Goal: Transaction & Acquisition: Book appointment/travel/reservation

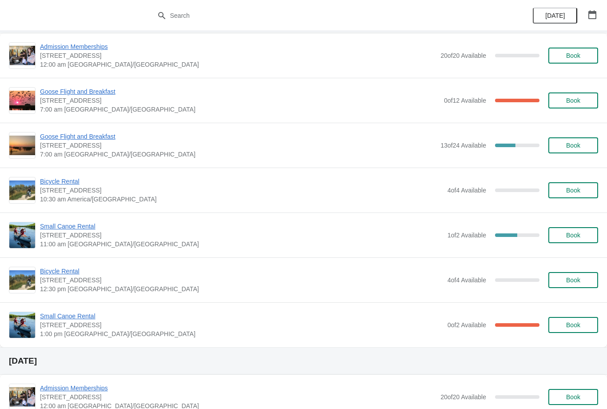
scroll to position [301, 0]
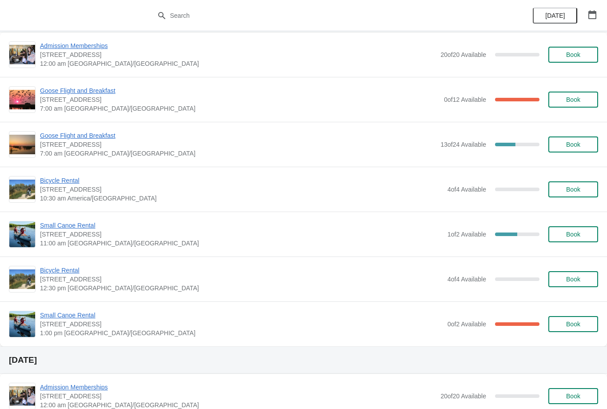
click at [78, 90] on span "Goose Flight and Breakfast" at bounding box center [240, 90] width 400 height 9
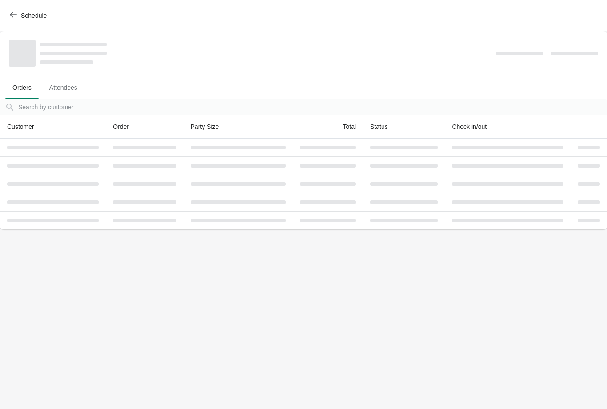
scroll to position [0, 0]
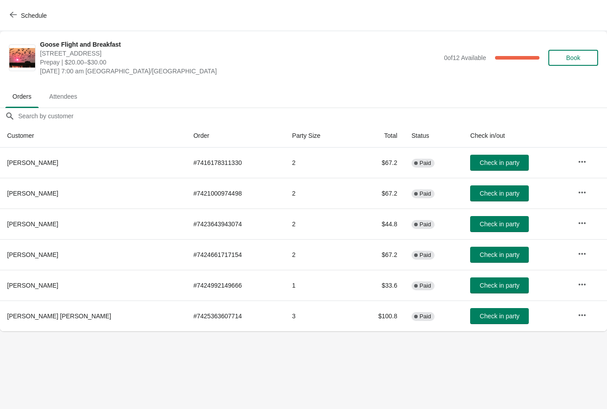
click at [16, 12] on icon "button" at bounding box center [13, 14] width 7 height 7
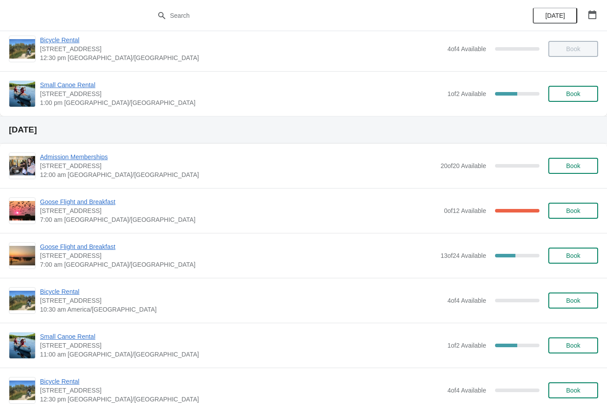
scroll to position [191, 0]
click at [91, 244] on span "Goose Flight and Breakfast" at bounding box center [238, 246] width 396 height 9
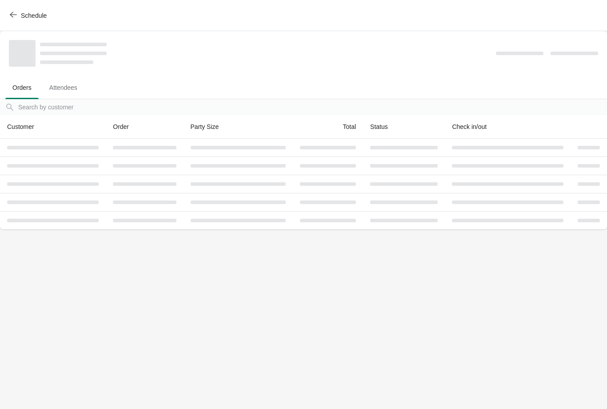
scroll to position [0, 0]
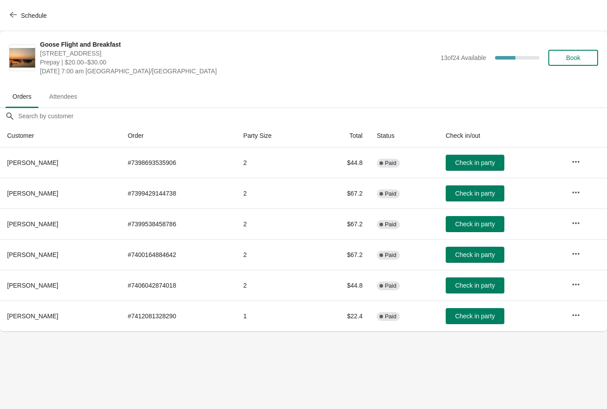
click at [37, 8] on button "Schedule" at bounding box center [28, 16] width 49 height 16
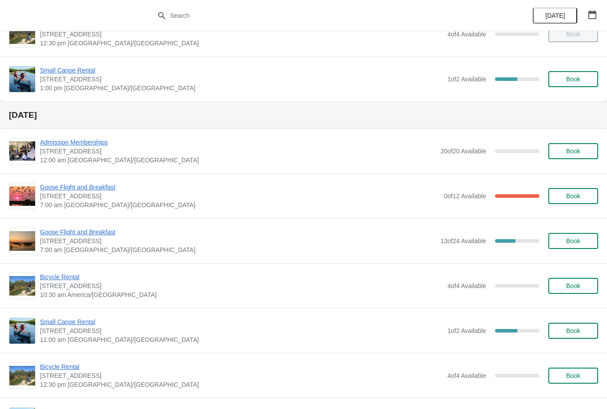
scroll to position [205, 0]
click at [96, 236] on span "Goose Flight and Breakfast" at bounding box center [238, 231] width 396 height 9
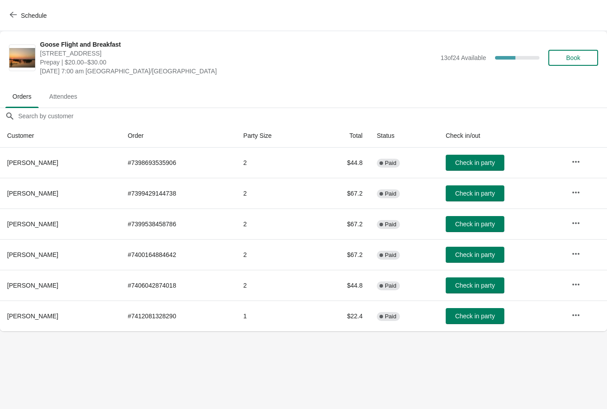
scroll to position [0, 0]
click at [15, 12] on icon "button" at bounding box center [13, 14] width 7 height 7
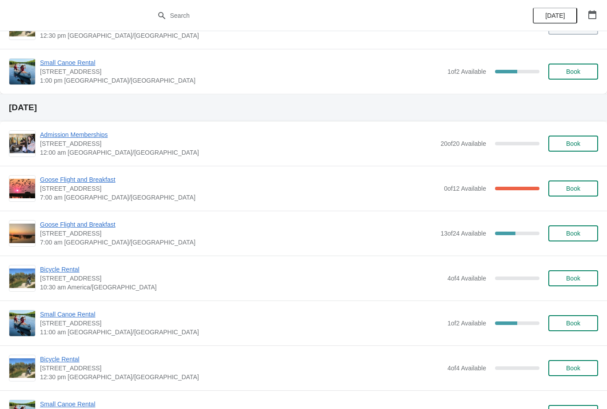
scroll to position [210, 0]
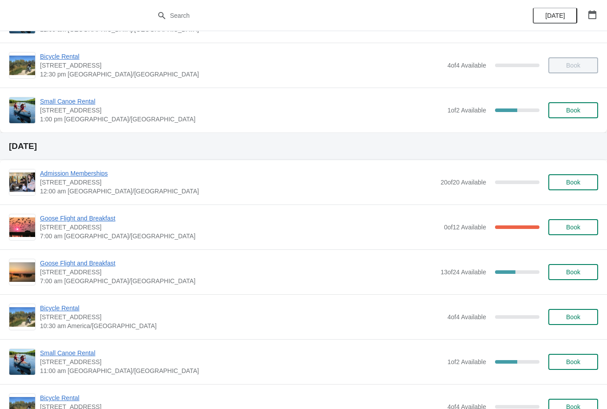
scroll to position [174, 0]
click at [72, 256] on div "Goose Flight and Breakfast 1 Snow [GEOGRAPHIC_DATA], Stonewall, MB R0C 2Z0 7:00…" at bounding box center [303, 271] width 607 height 45
click at [64, 262] on span "Goose Flight and Breakfast" at bounding box center [238, 262] width 396 height 9
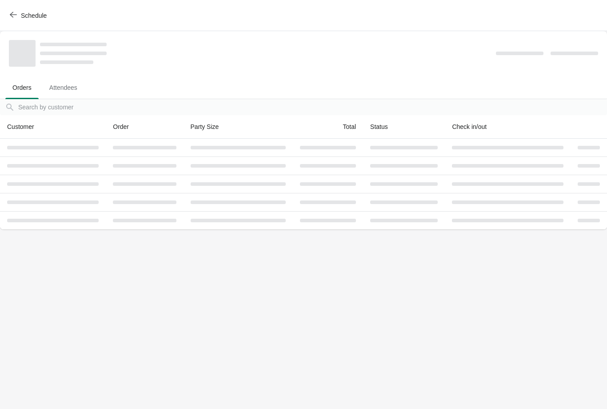
scroll to position [0, 0]
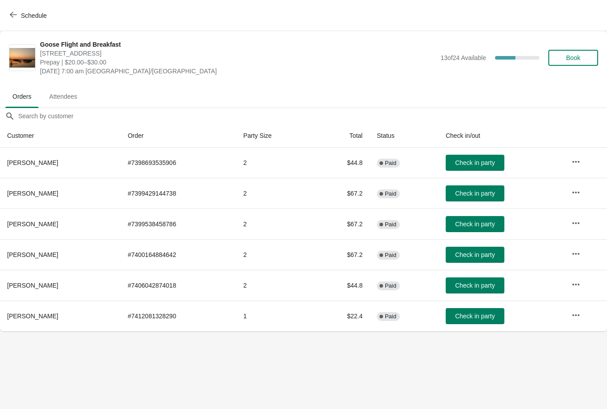
click at [19, 12] on span "Schedule" at bounding box center [29, 15] width 35 height 8
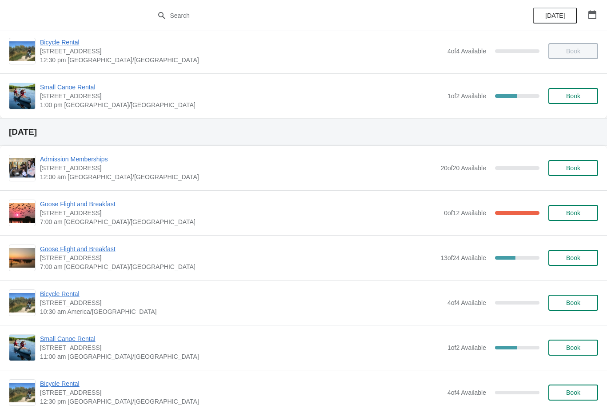
scroll to position [187, 0]
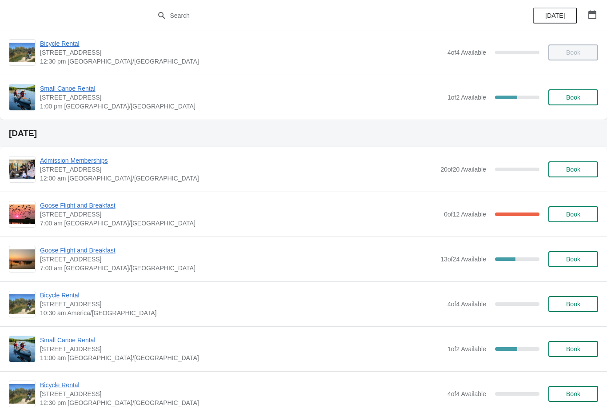
click at [81, 208] on span "Goose Flight and Breakfast" at bounding box center [240, 205] width 400 height 9
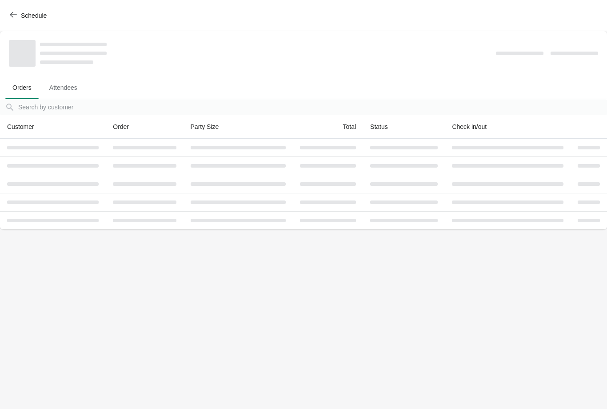
scroll to position [0, 0]
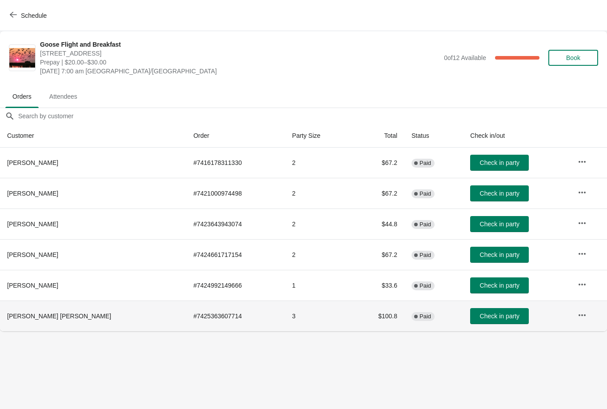
click at [9, 330] on th "[PERSON_NAME] [PERSON_NAME]" at bounding box center [93, 315] width 186 height 31
click at [11, 18] on span "button" at bounding box center [13, 15] width 7 height 8
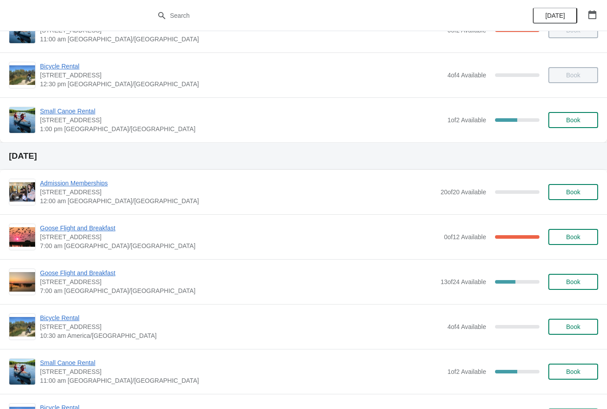
scroll to position [168, 0]
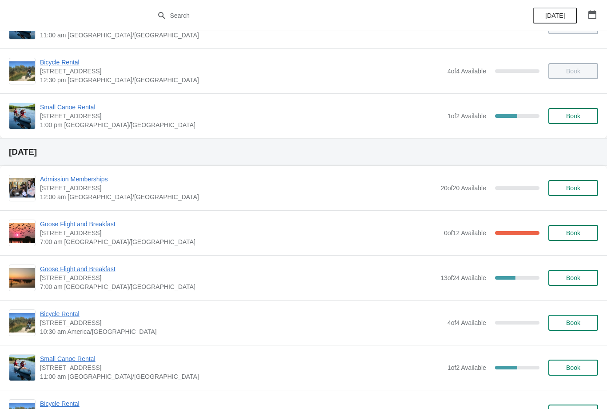
click at [68, 268] on span "Goose Flight and Breakfast" at bounding box center [238, 268] width 396 height 9
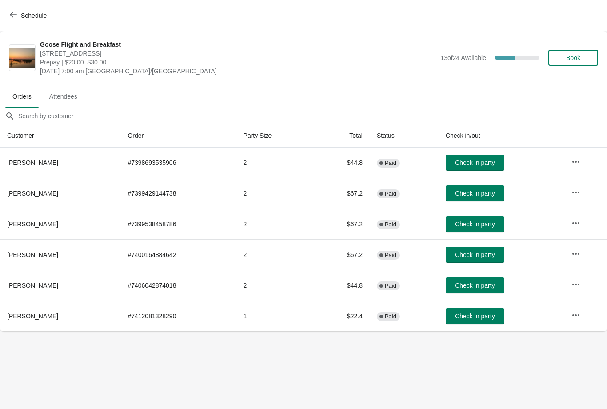
click at [14, 12] on icon "button" at bounding box center [13, 14] width 7 height 7
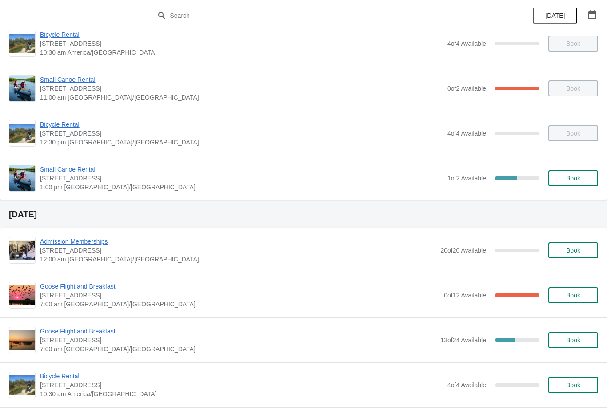
scroll to position [108, 0]
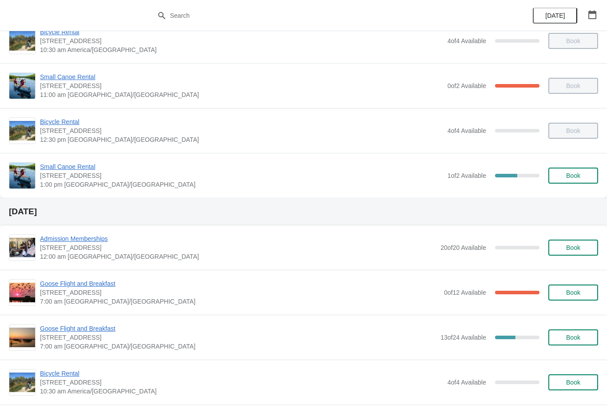
click at [93, 285] on span "Goose Flight and Breakfast" at bounding box center [240, 283] width 400 height 9
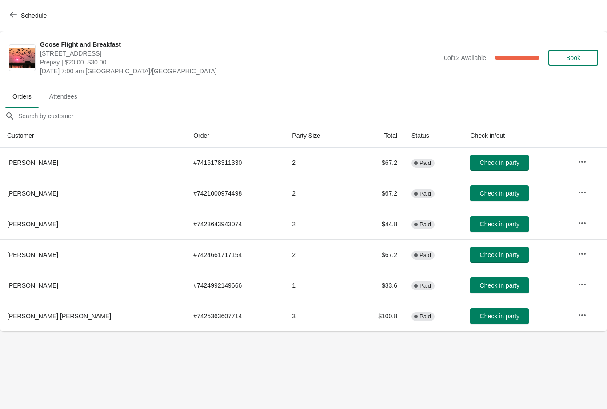
click at [22, 12] on span "Schedule" at bounding box center [34, 15] width 26 height 7
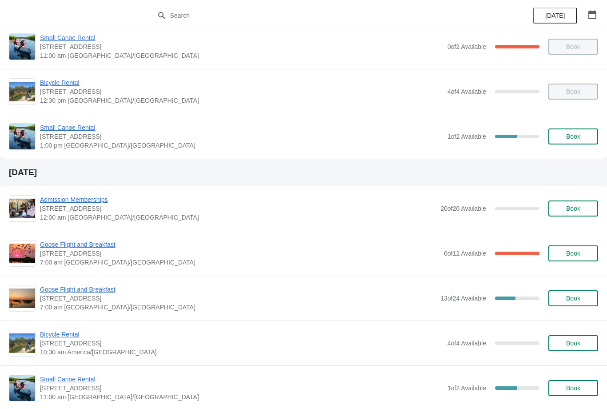
scroll to position [150, 0]
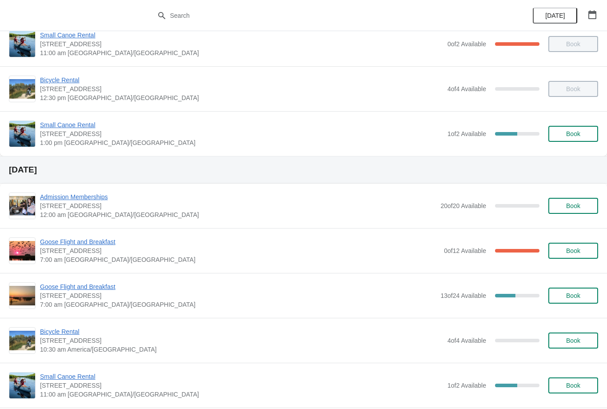
click at [91, 282] on span "Goose Flight and Breakfast" at bounding box center [238, 286] width 396 height 9
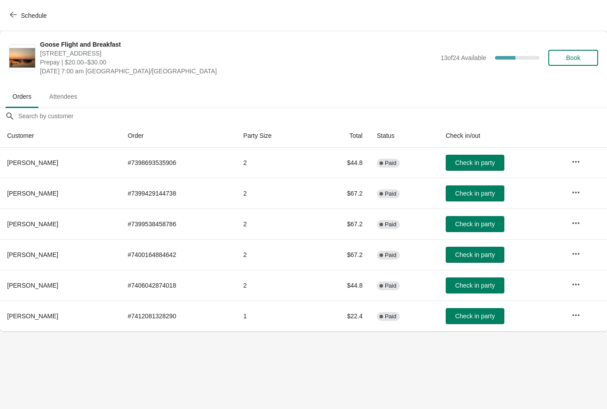
click at [16, 14] on icon "button" at bounding box center [13, 14] width 7 height 7
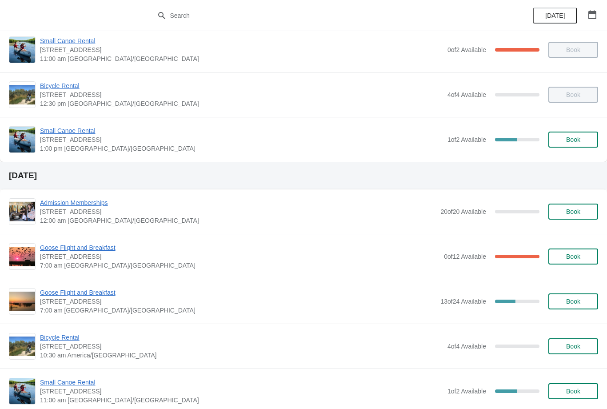
scroll to position [145, 0]
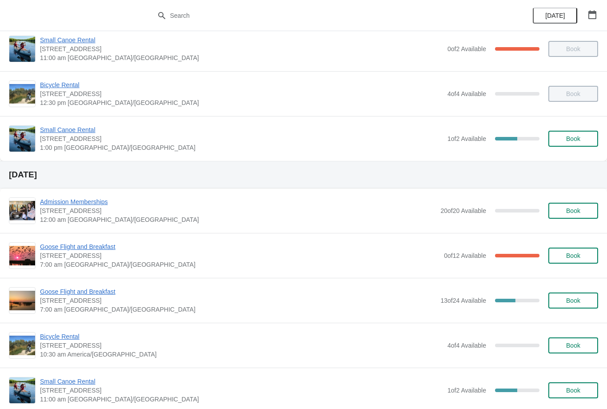
click at [76, 296] on span "Goose Flight and Breakfast" at bounding box center [238, 291] width 396 height 9
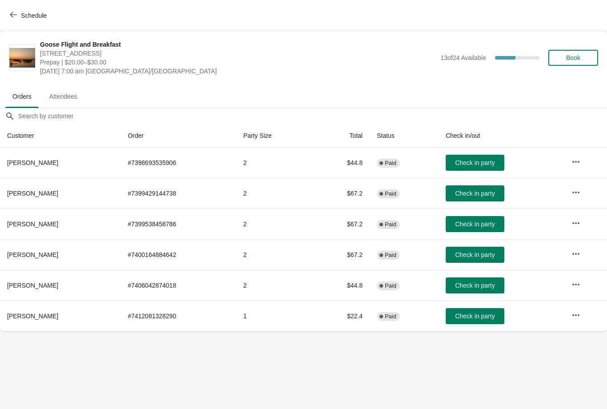
click at [558, 57] on span "Book" at bounding box center [573, 57] width 34 height 7
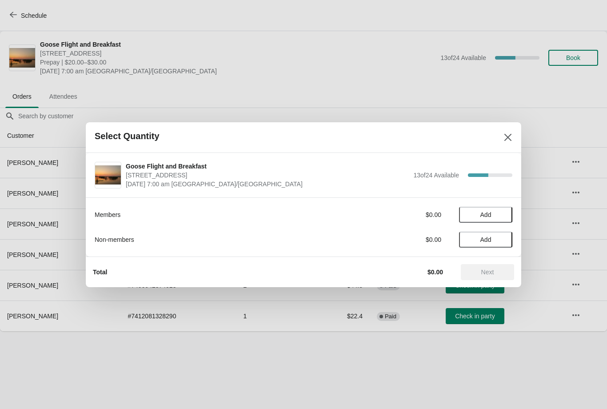
click at [476, 207] on button "Add" at bounding box center [485, 215] width 53 height 16
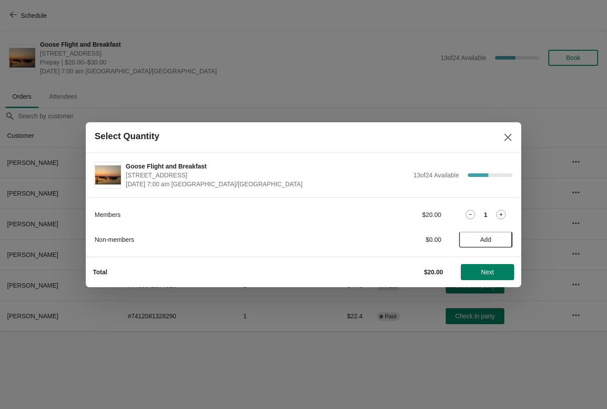
click at [477, 267] on button "Next" at bounding box center [487, 272] width 53 height 16
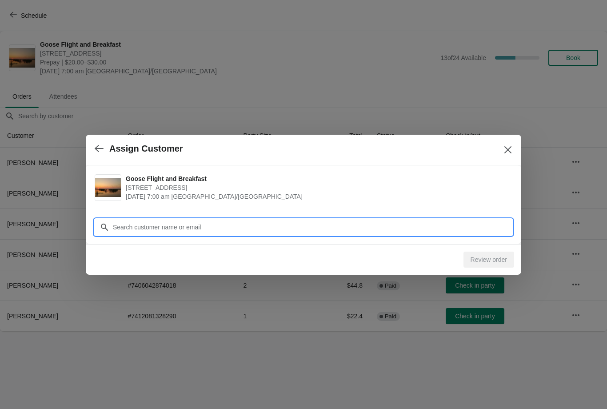
click at [311, 221] on input "Customer" at bounding box center [312, 227] width 400 height 16
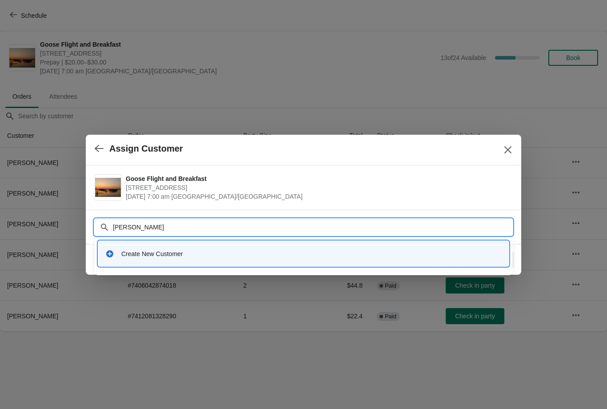
type input "Allison Clark"
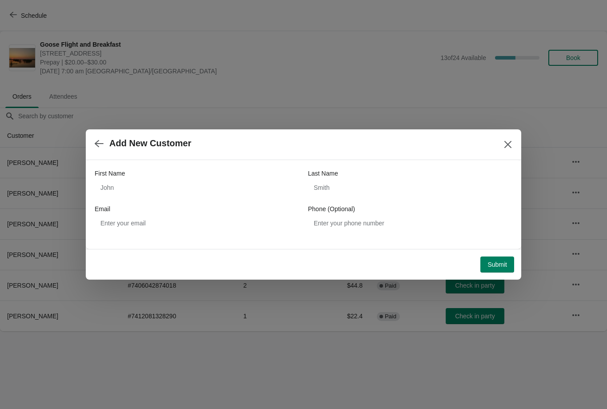
click at [500, 148] on button "Close" at bounding box center [508, 144] width 16 height 16
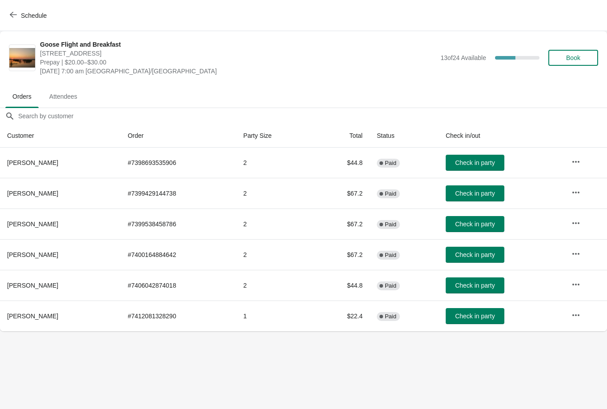
click at [280, 370] on body "Schedule Goose Flight and Breakfast 1 Snow Goose Bay, Stonewall, MB R0C 2Z0 Pre…" at bounding box center [303, 204] width 607 height 409
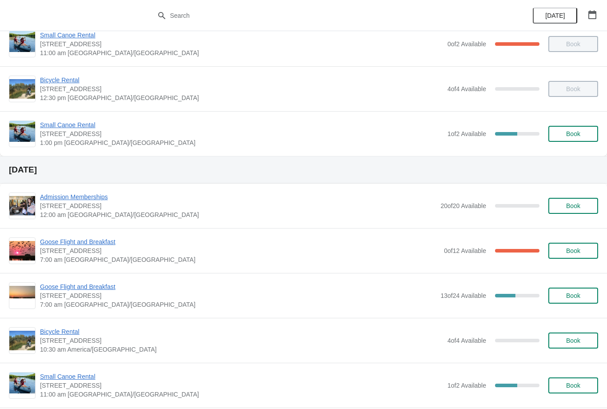
scroll to position [164, 0]
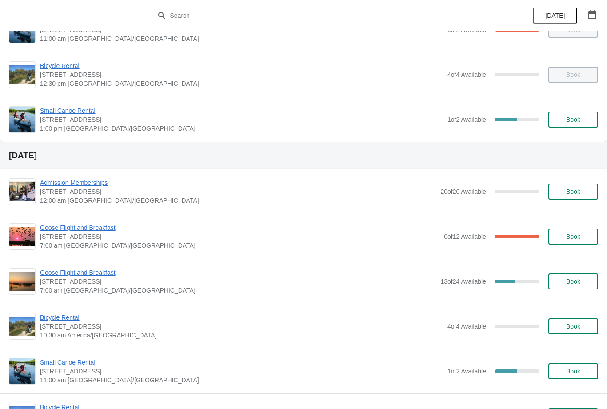
click at [69, 273] on span "Goose Flight and Breakfast" at bounding box center [238, 272] width 396 height 9
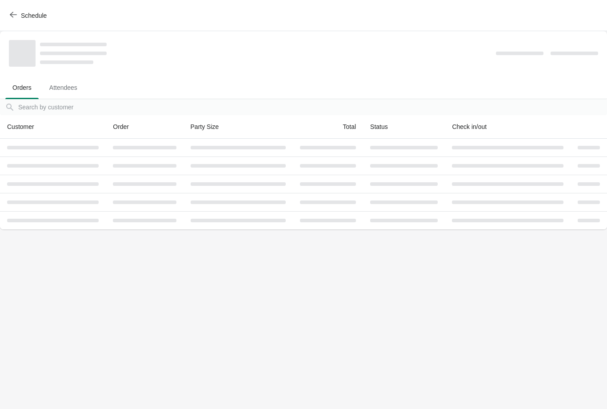
scroll to position [0, 0]
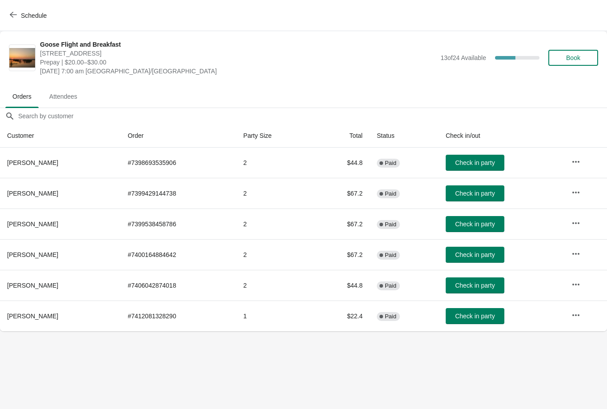
click at [569, 63] on button "Book" at bounding box center [573, 58] width 50 height 16
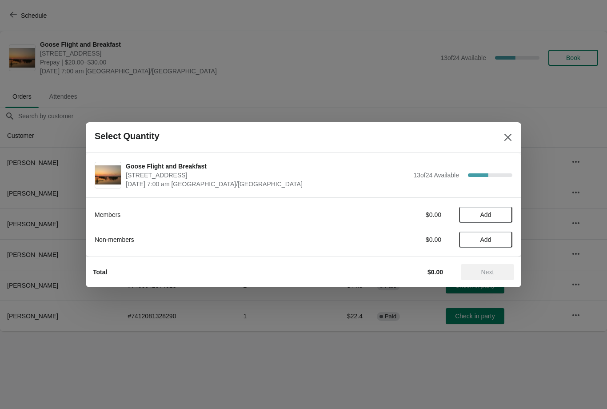
click at [490, 213] on span "Add" at bounding box center [485, 214] width 11 height 7
click at [497, 267] on button "Next" at bounding box center [487, 272] width 53 height 16
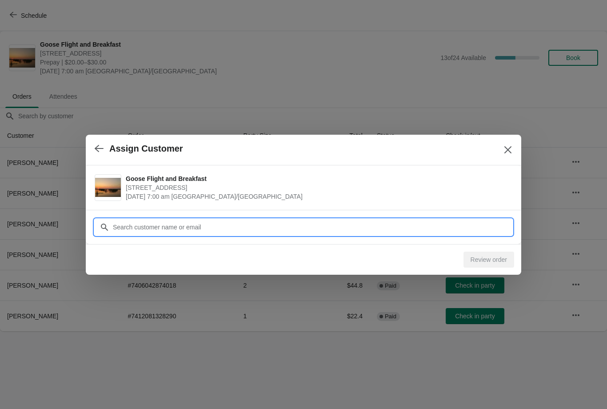
click at [250, 331] on div "Assign Customer Goose Flight and Breakfast 1 Snow Goose Bay, Stonewall, MB R0C …" at bounding box center [303, 331] width 607 height 0
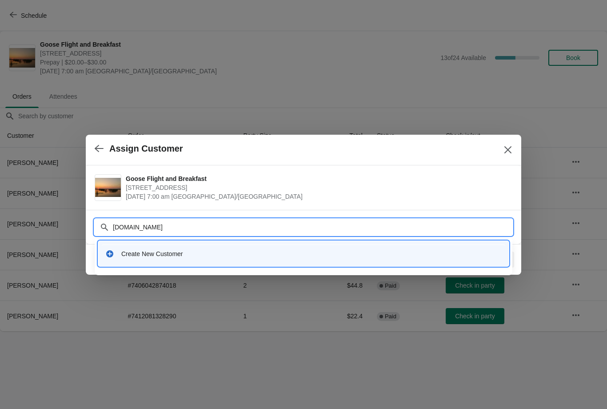
type input "Al.cor"
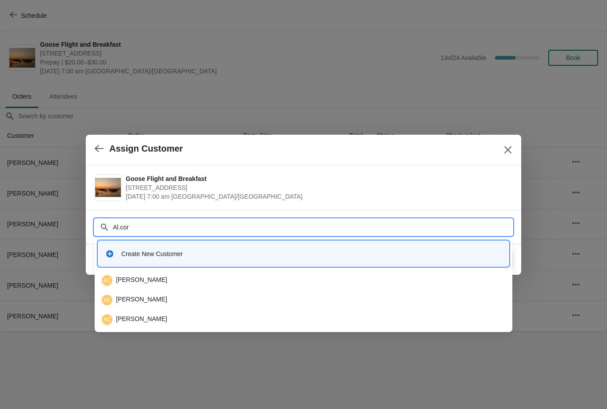
click at [160, 274] on div "AC Allison Clark" at bounding box center [303, 281] width 411 height 18
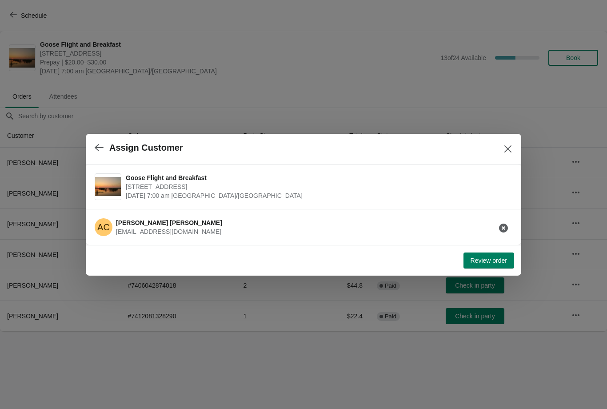
click at [482, 252] on button "Review order" at bounding box center [489, 260] width 51 height 16
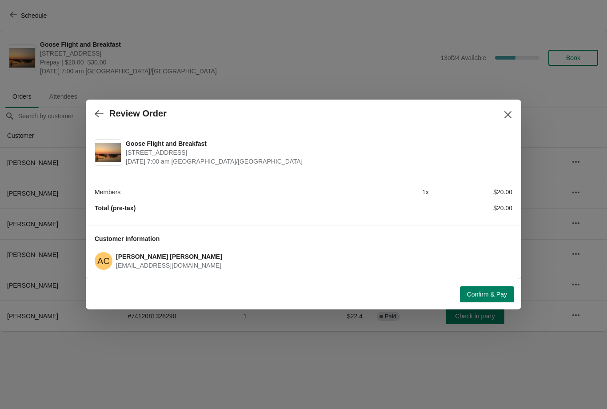
click at [508, 116] on icon "Close" at bounding box center [508, 114] width 9 height 9
